Goal: Obtain resource: Download file/media

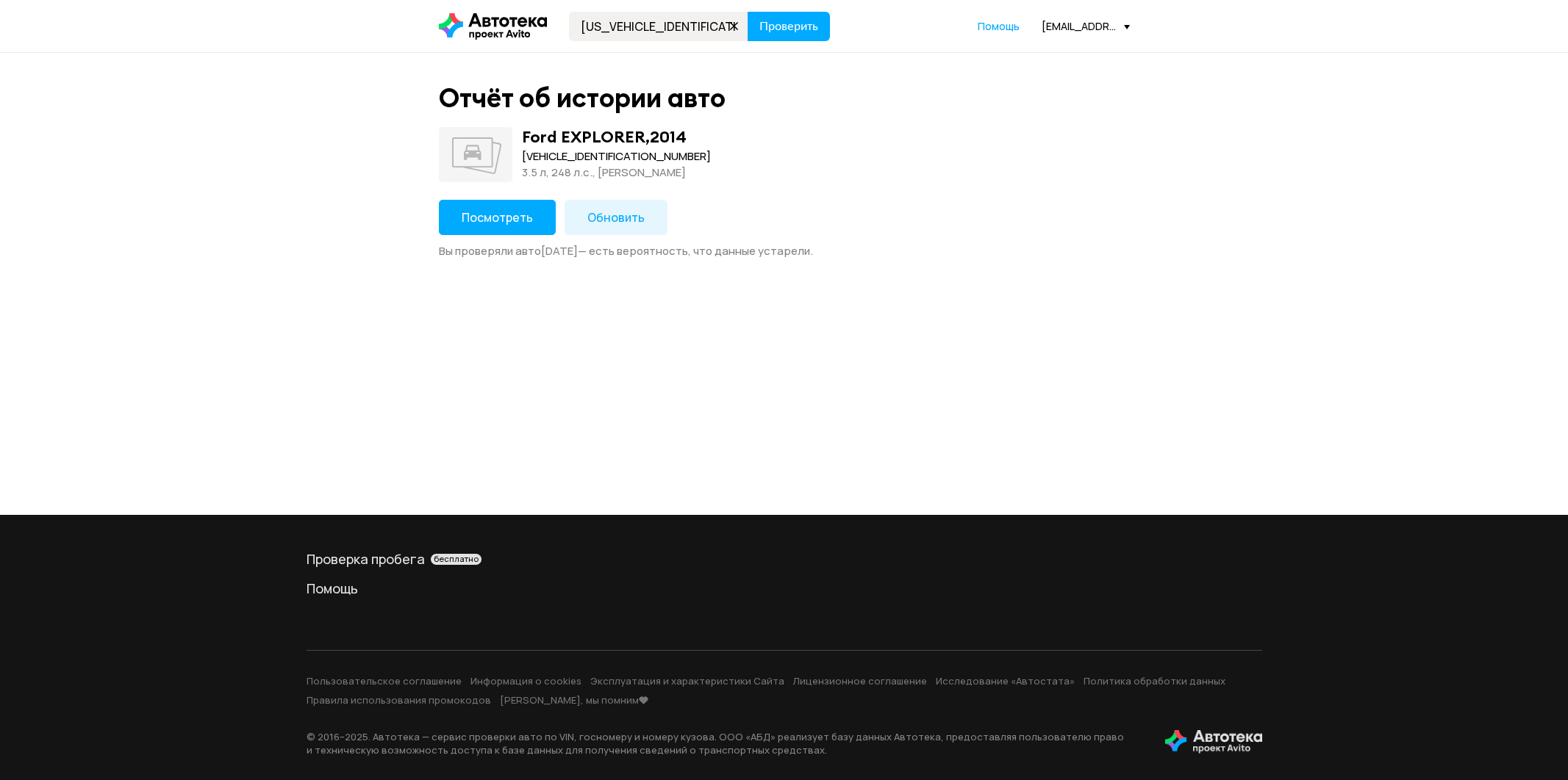
click at [780, 32] on span "Проверить" at bounding box center [788, 26] width 59 height 12
click at [527, 209] on button "Посмотреть" at bounding box center [496, 217] width 117 height 35
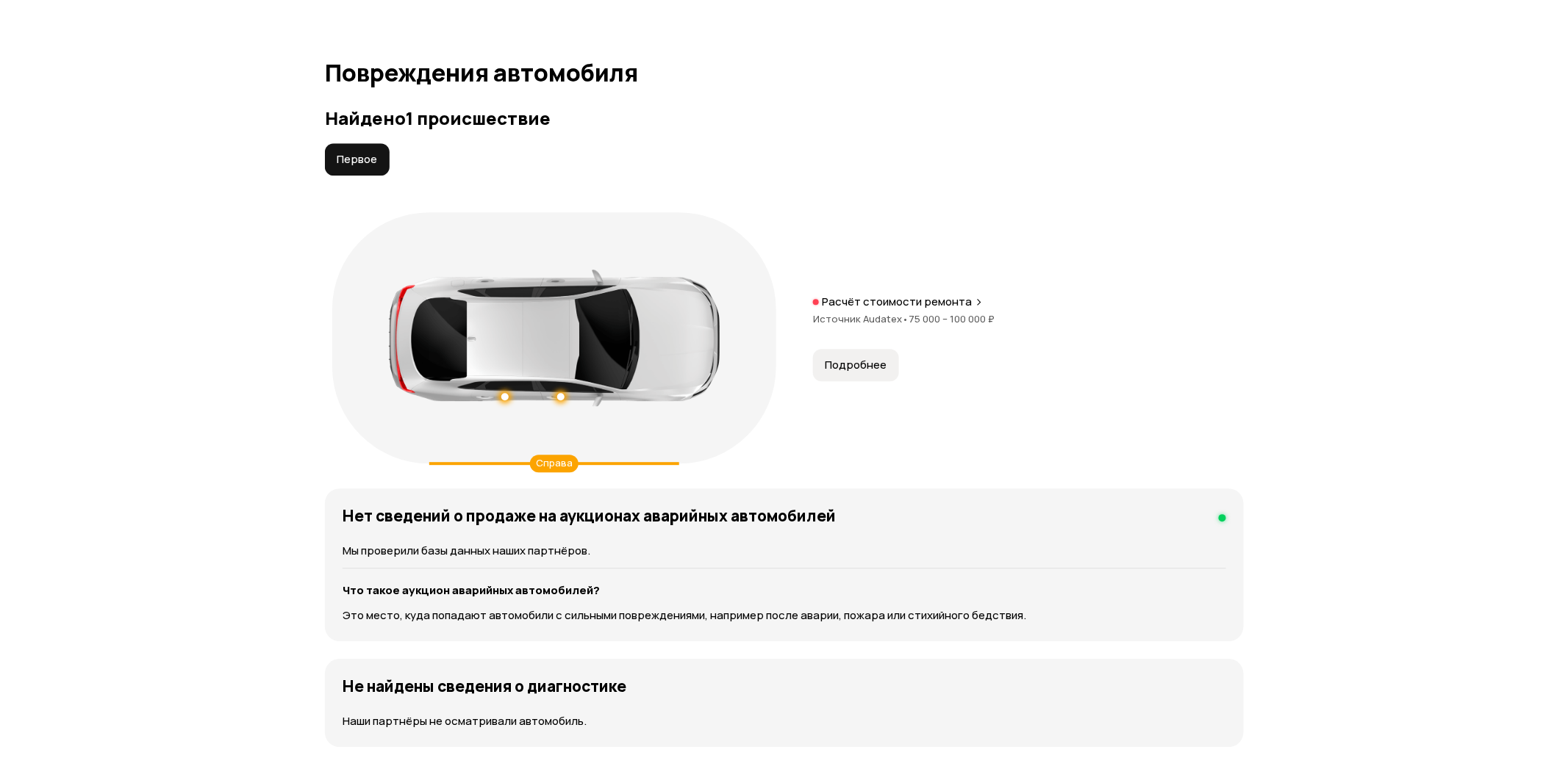
scroll to position [1306, 0]
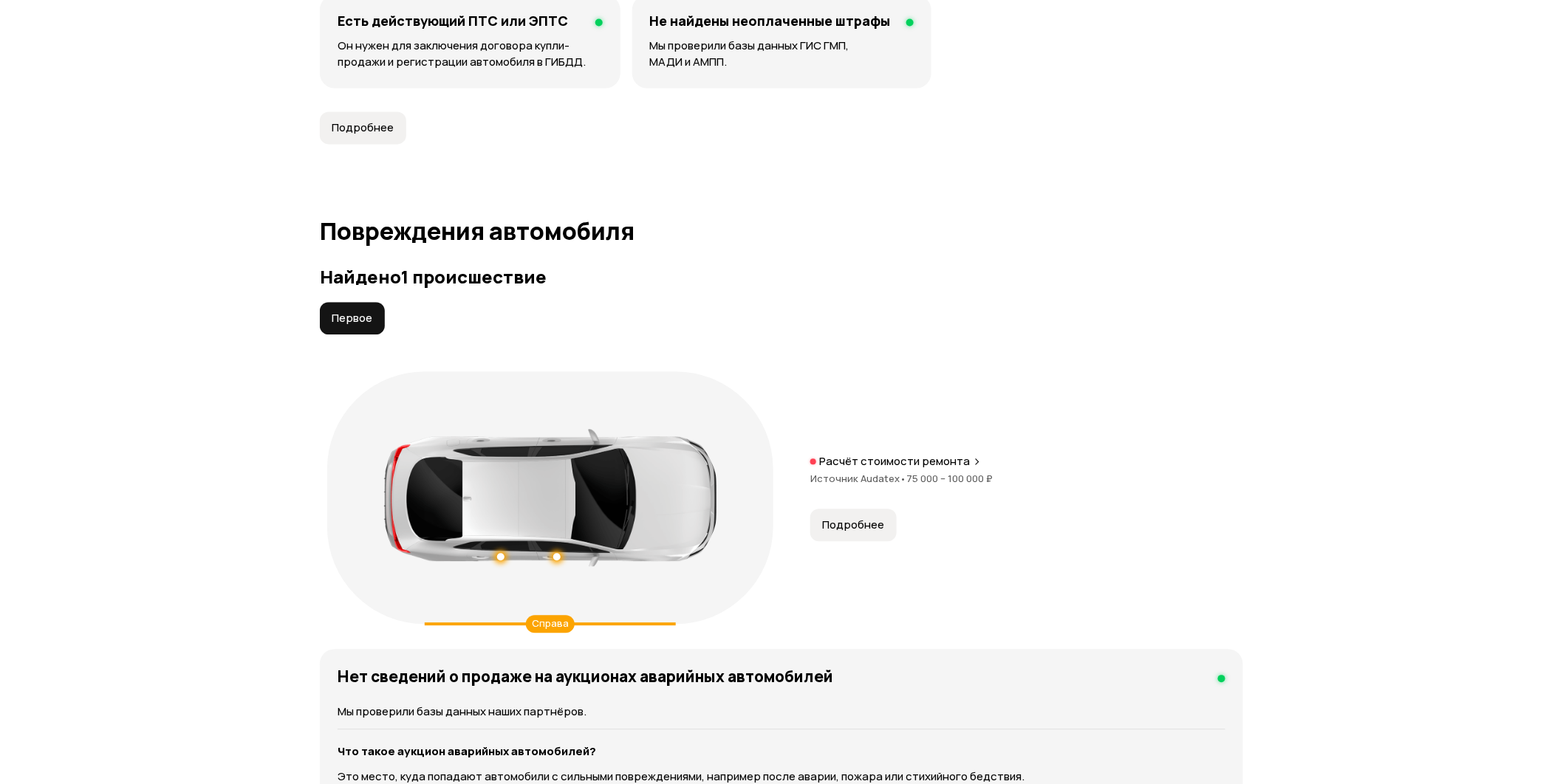
click at [865, 522] on span "Подробнее" at bounding box center [853, 525] width 62 height 15
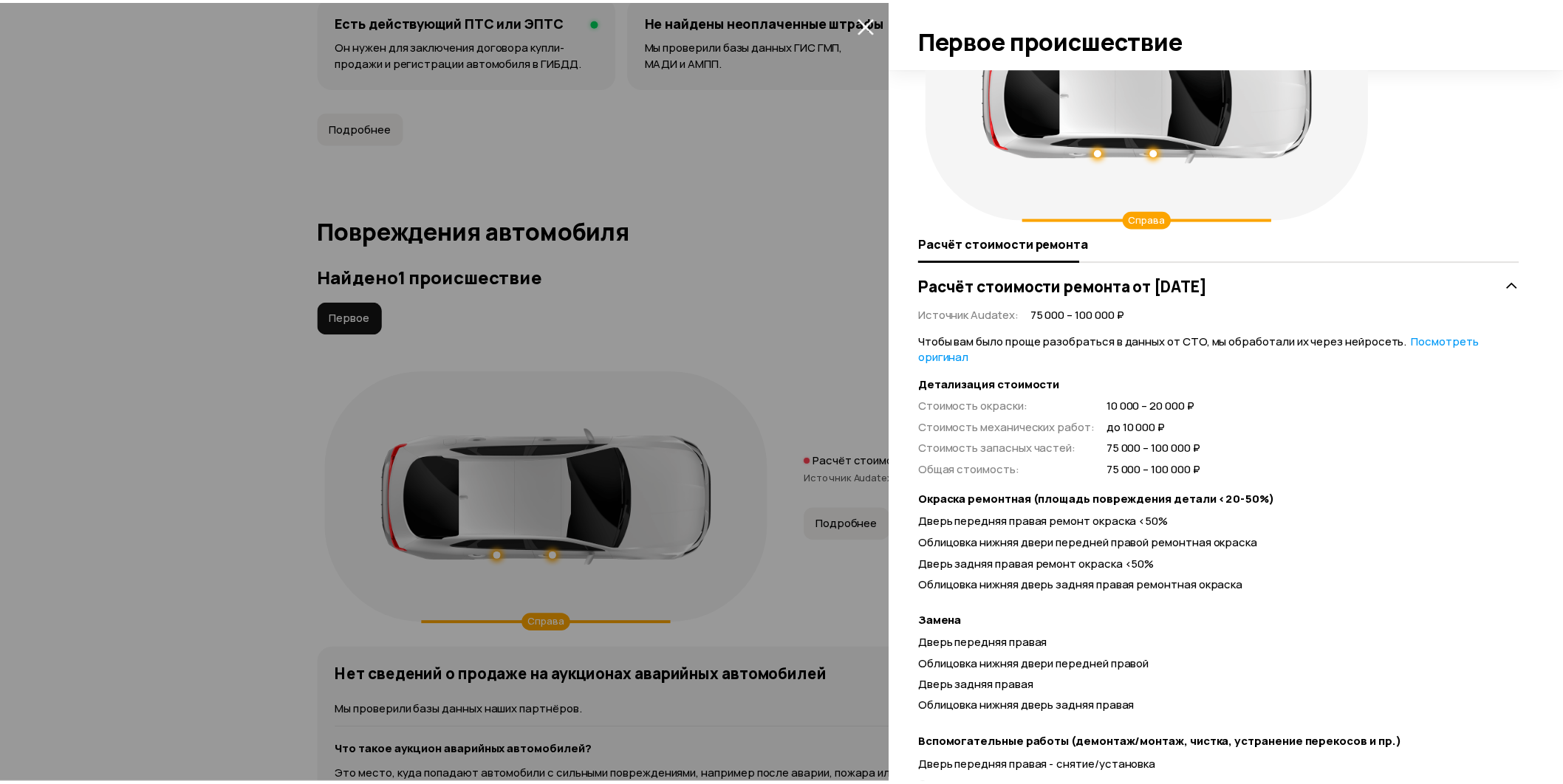
scroll to position [327, 0]
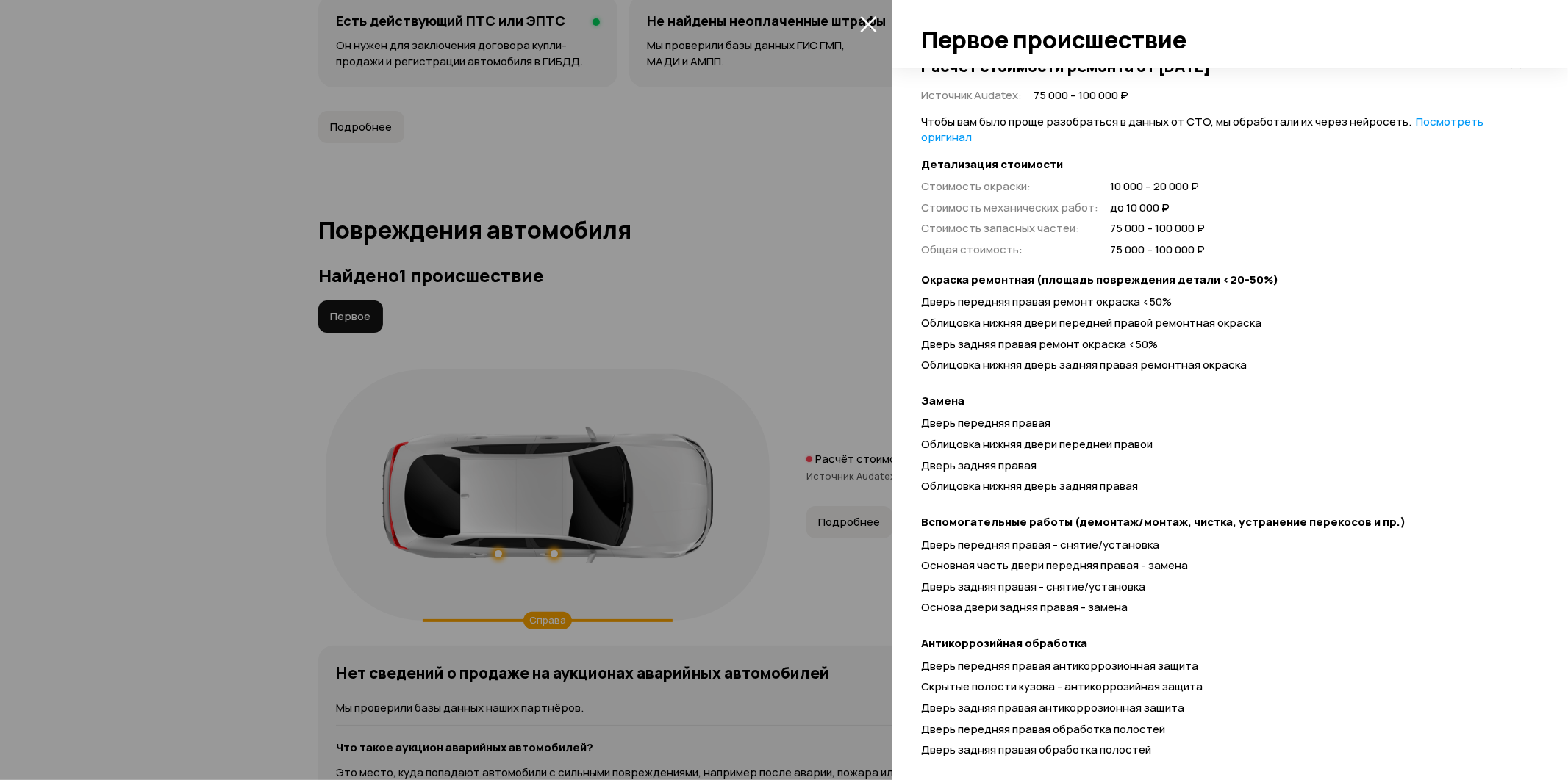
click at [842, 167] on div at bounding box center [784, 390] width 1568 height 780
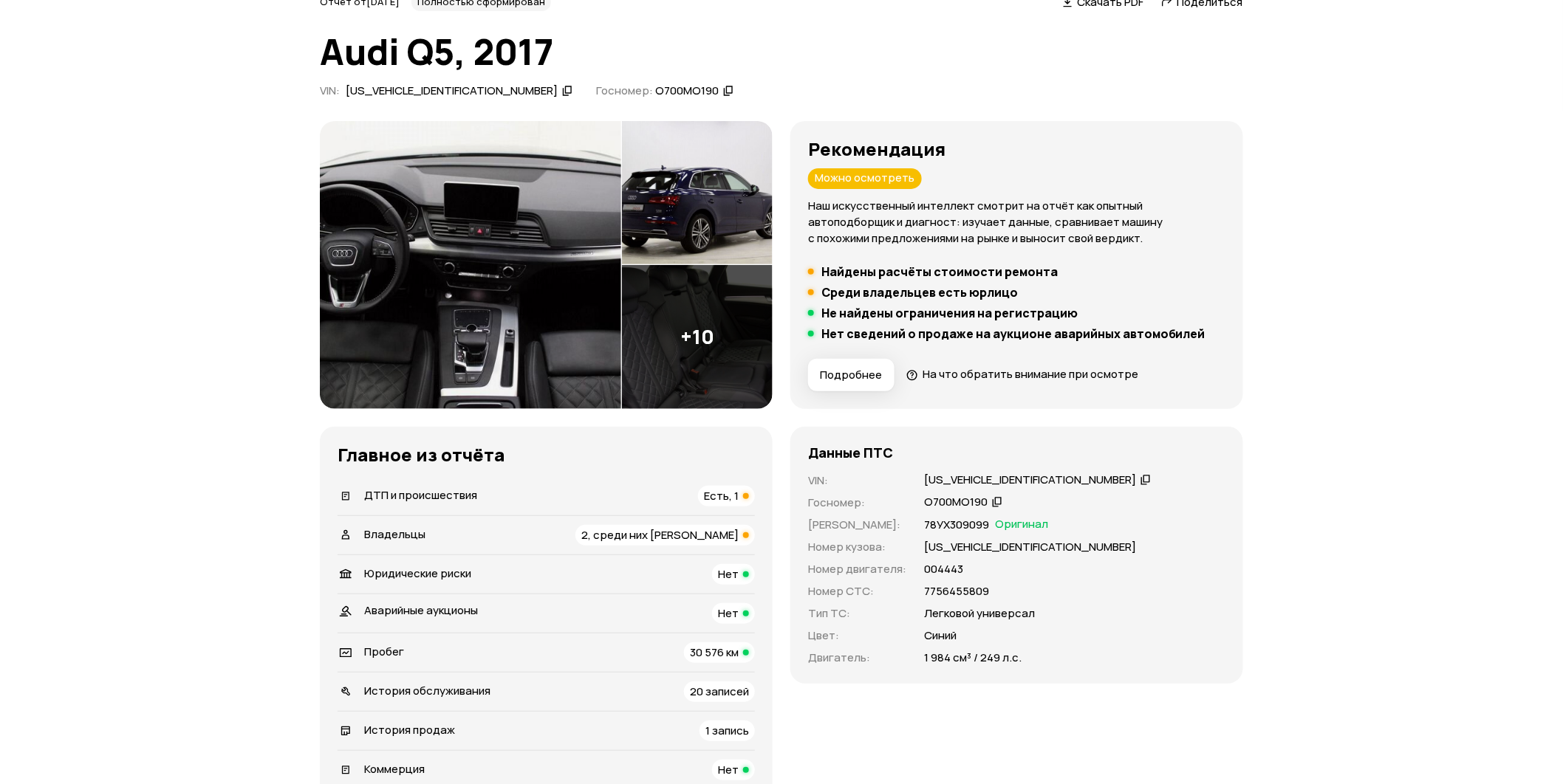
scroll to position [0, 0]
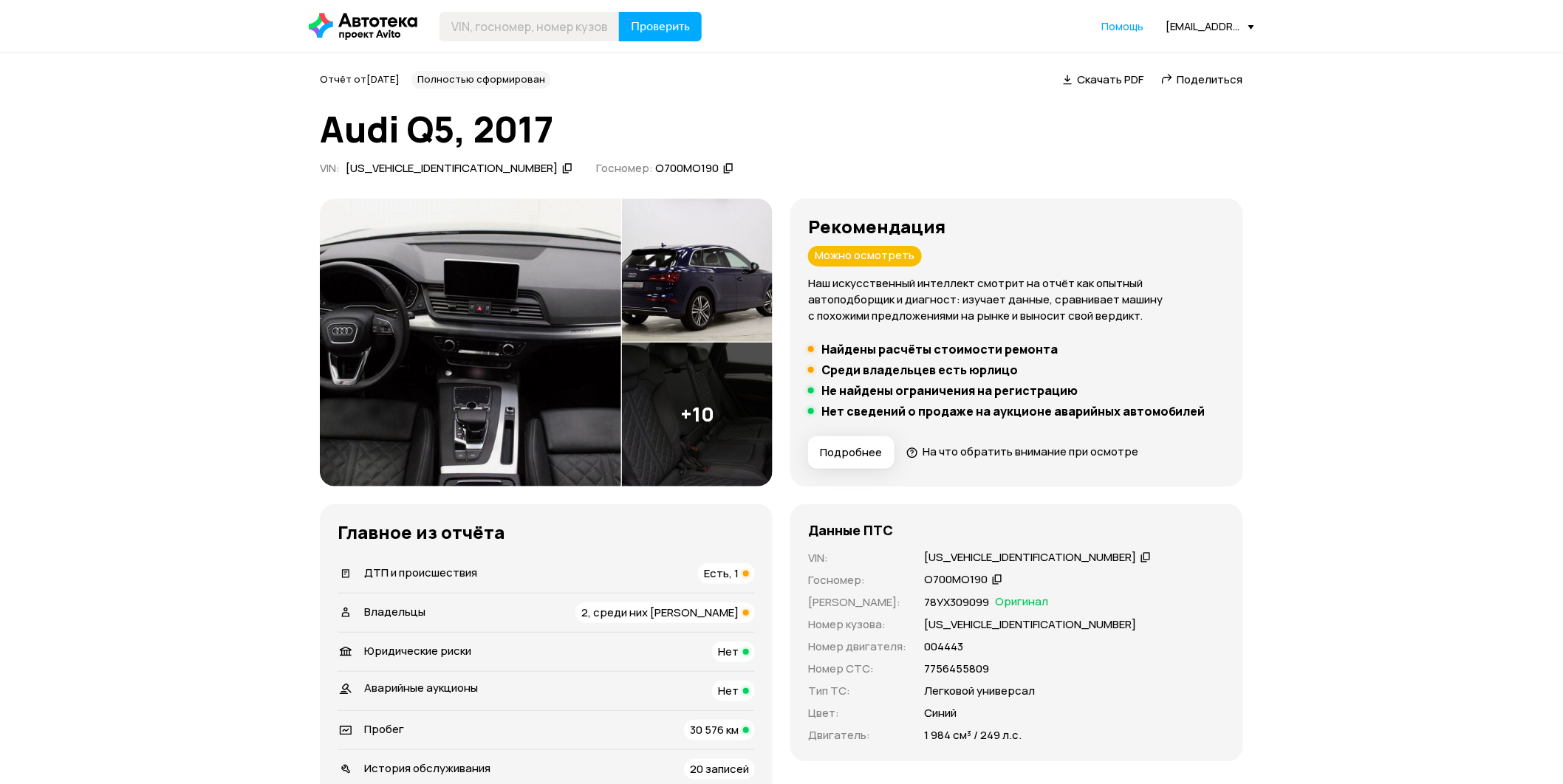
click at [1118, 76] on span "Скачать PDF" at bounding box center [1109, 79] width 66 height 15
